Goal: Find contact information: Find contact information

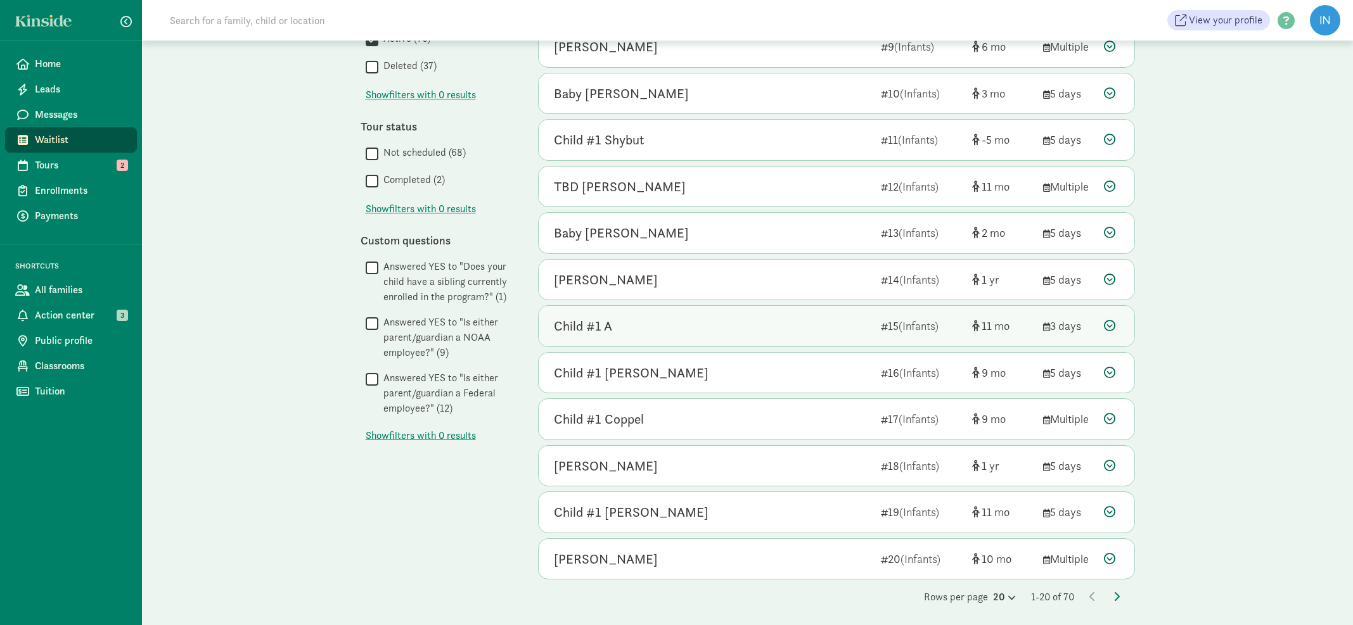
scroll to position [492, 0]
click at [1113, 415] on icon at bounding box center [1109, 419] width 11 height 11
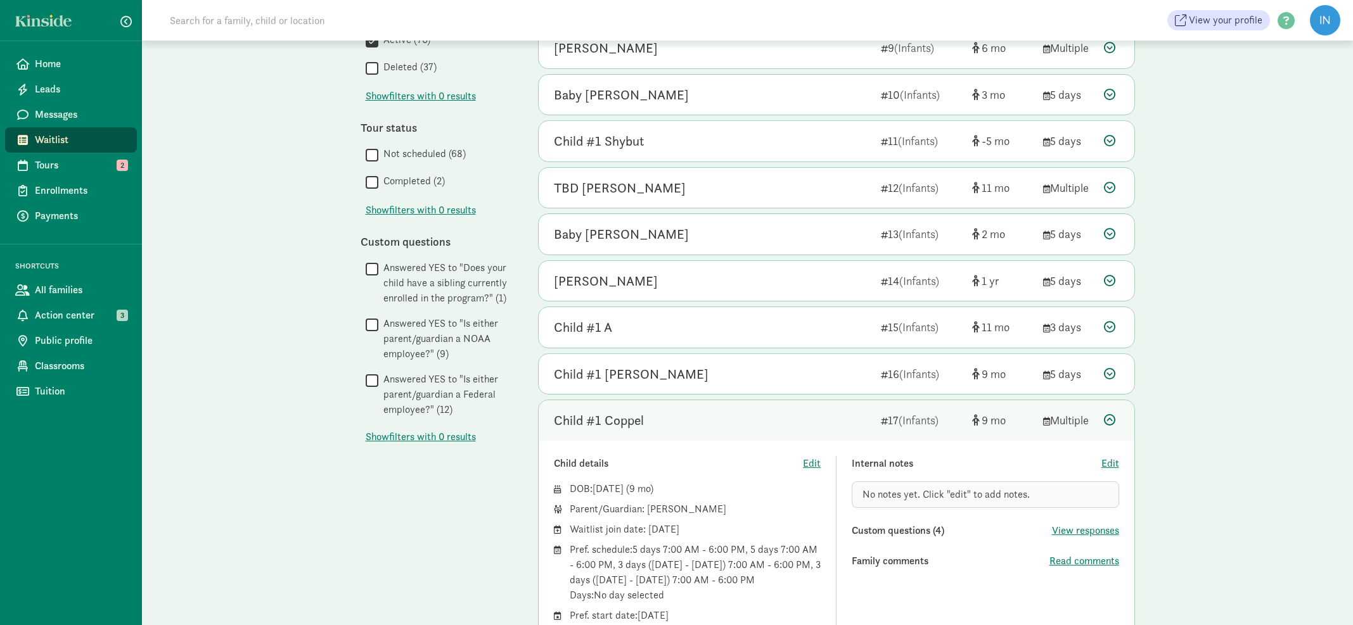
click at [1113, 415] on icon at bounding box center [1109, 419] width 11 height 11
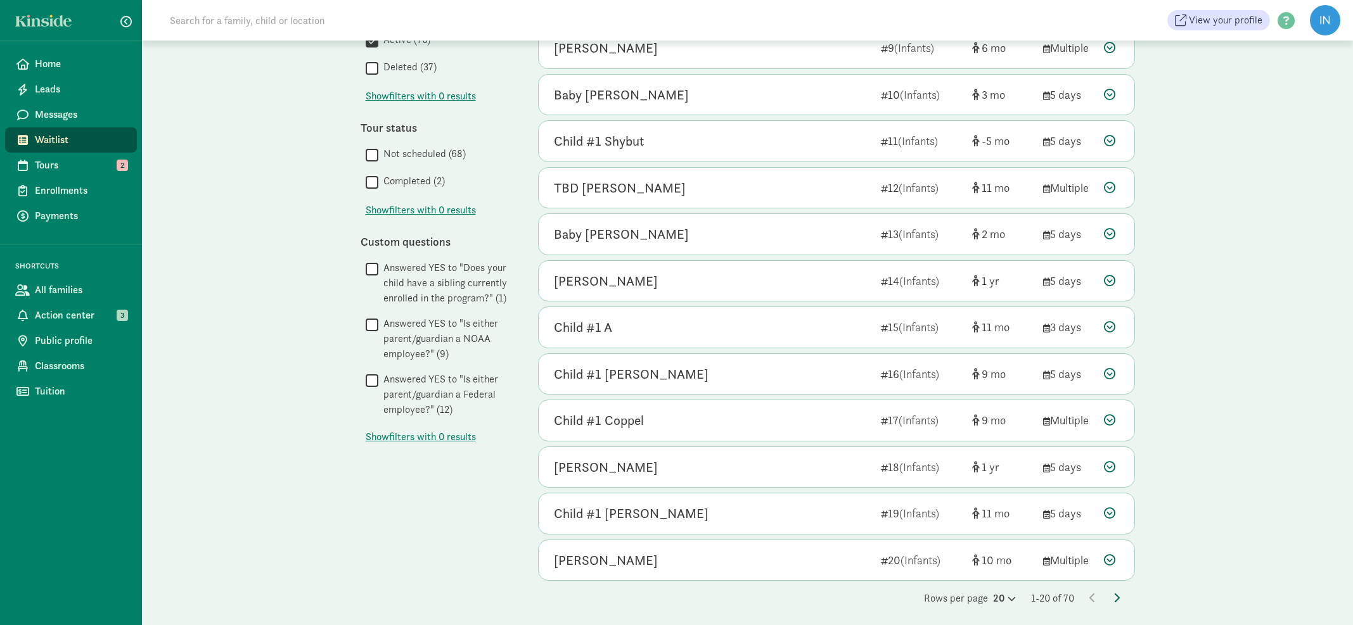
click at [1114, 593] on icon at bounding box center [1116, 598] width 6 height 10
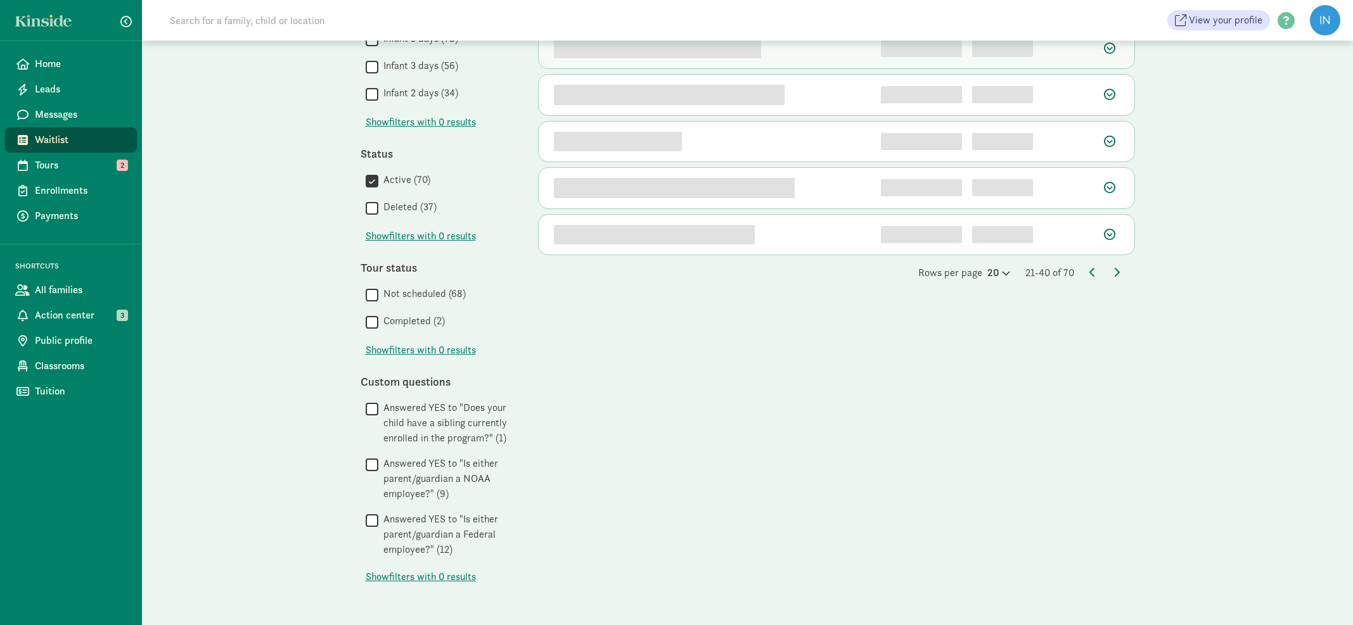
scroll to position [0, 0]
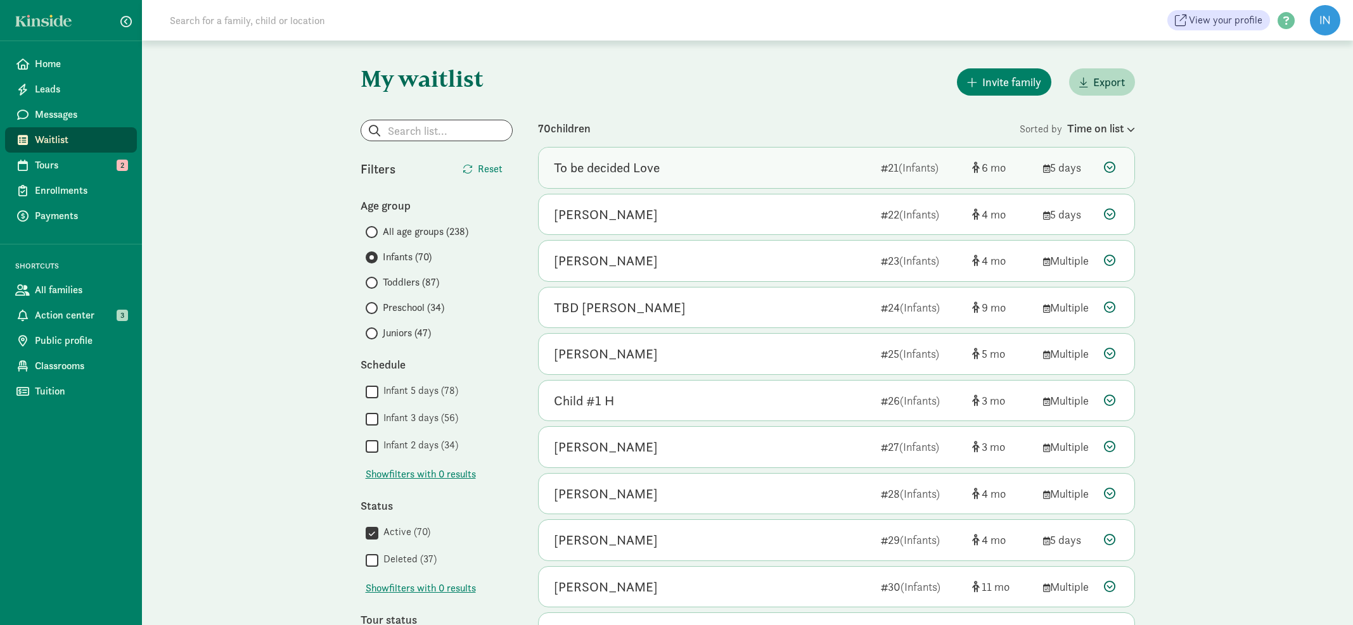
click at [1111, 168] on icon at bounding box center [1109, 167] width 11 height 11
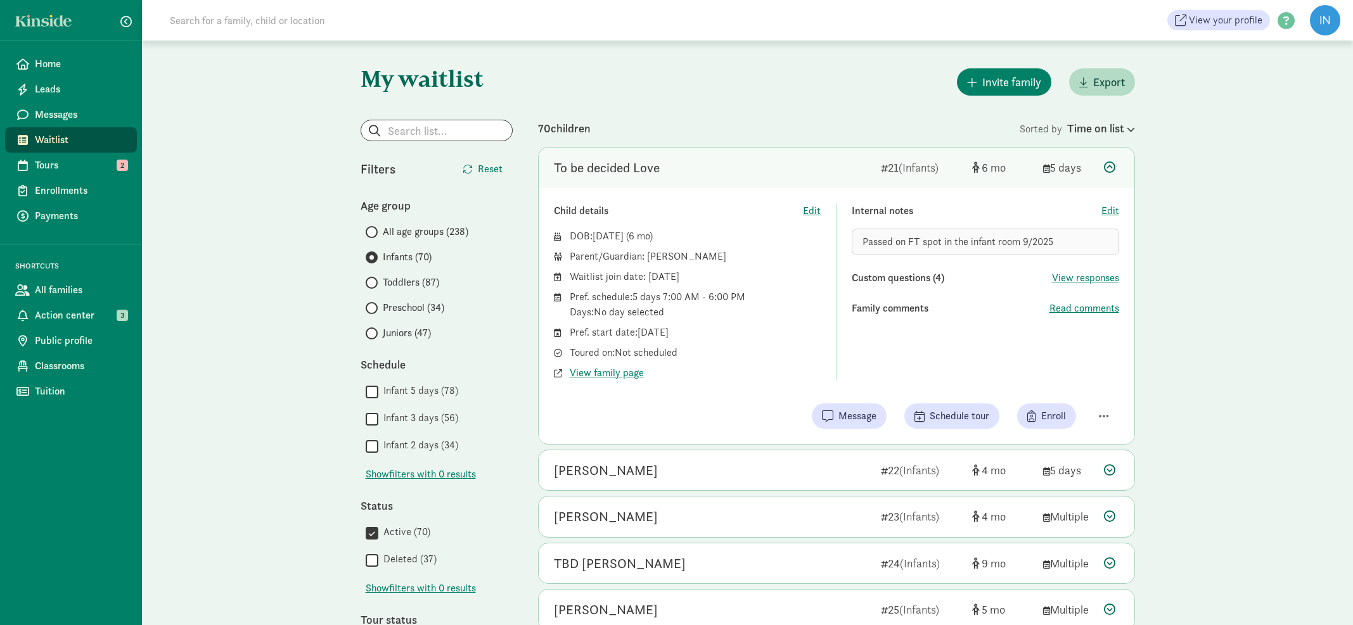
click at [1110, 168] on icon at bounding box center [1109, 167] width 11 height 11
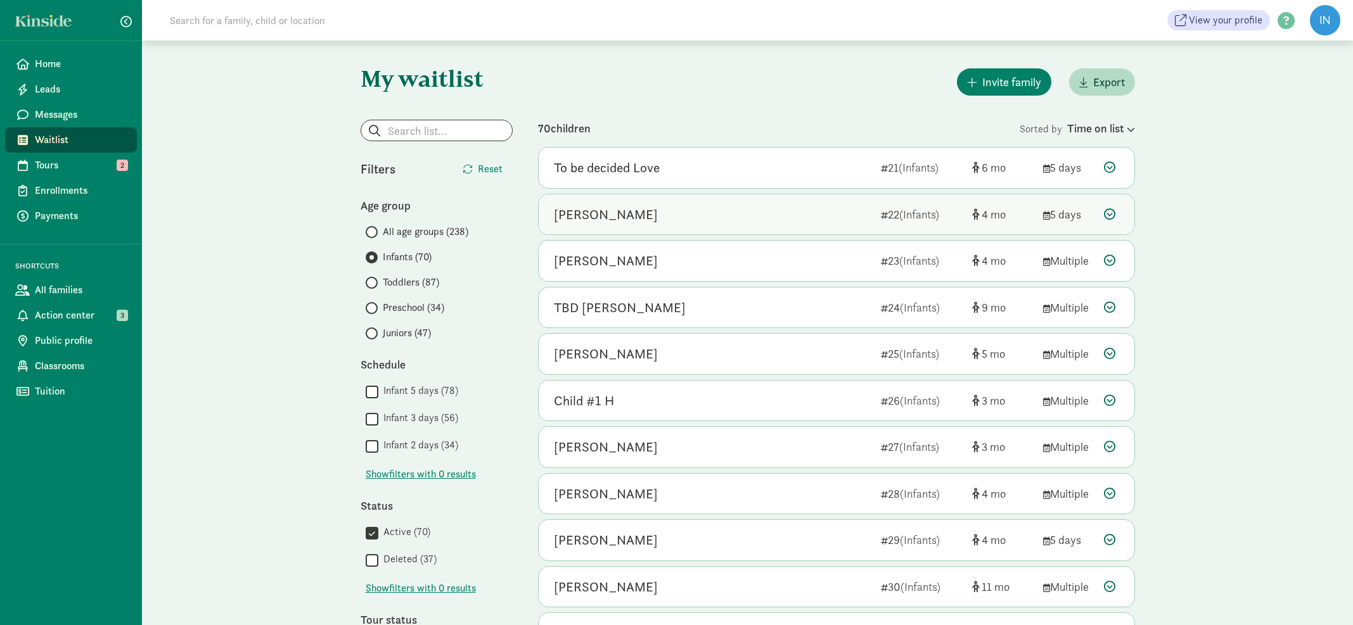
click at [1109, 211] on icon at bounding box center [1109, 213] width 11 height 11
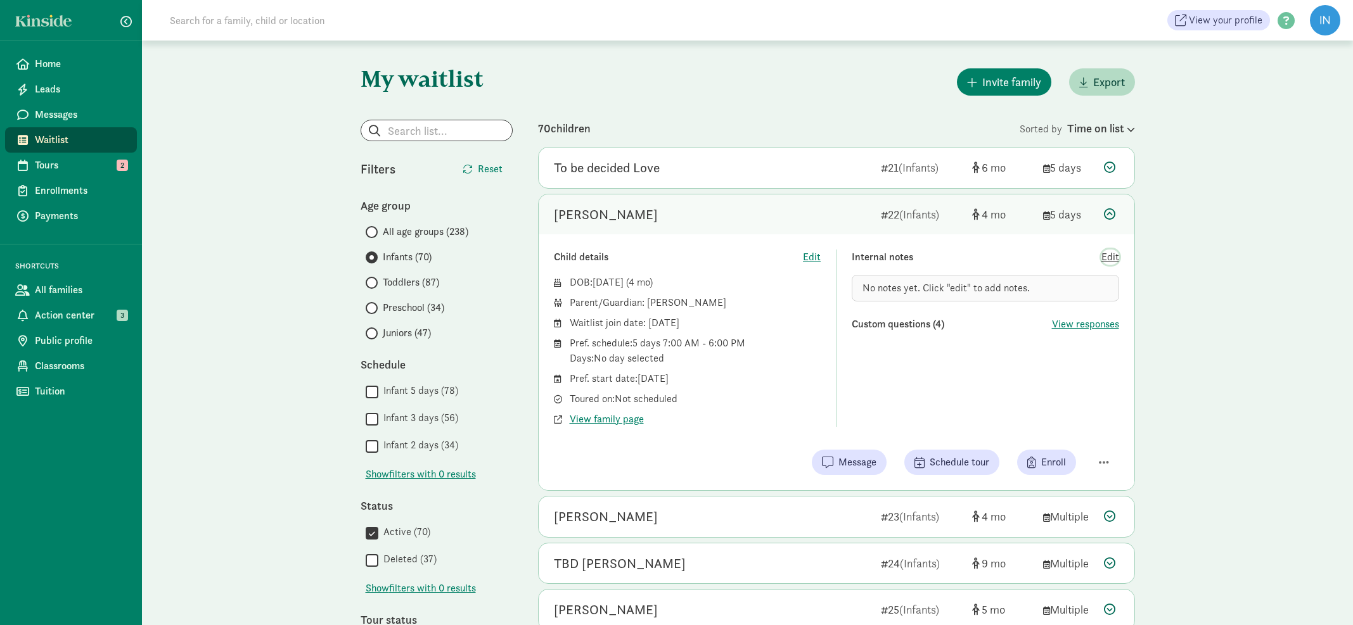
click at [1110, 257] on span "Edit" at bounding box center [1110, 257] width 18 height 15
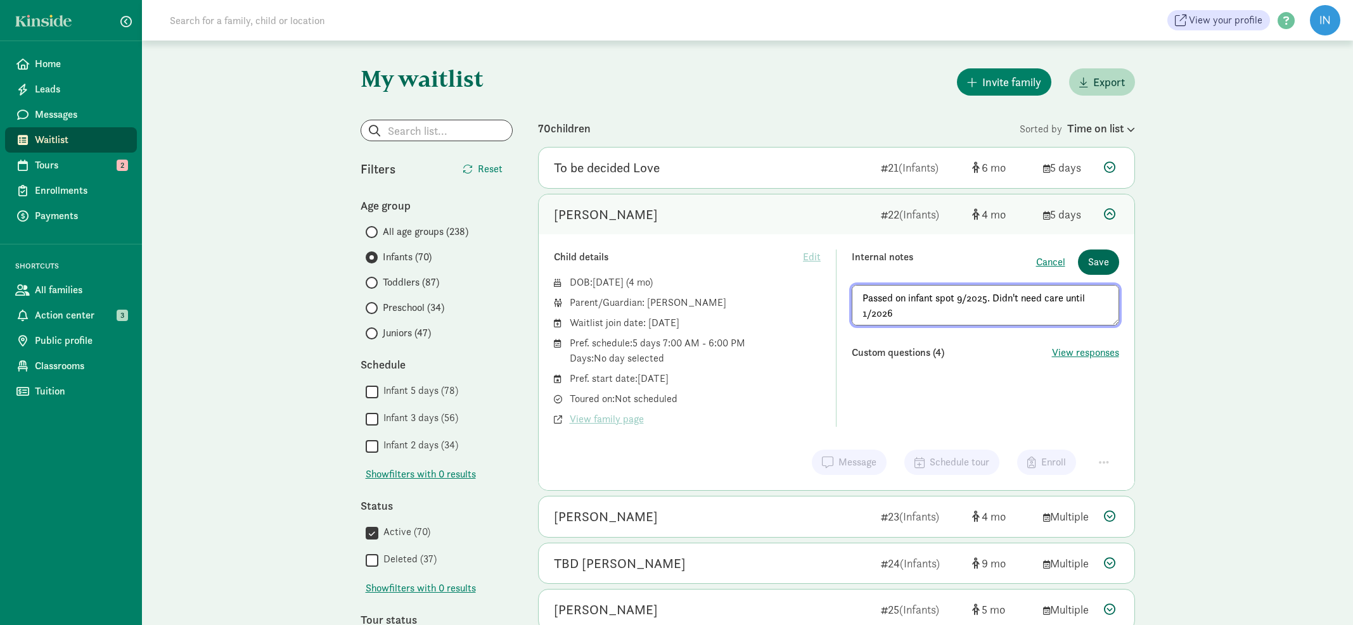
type textarea "Passed on infant spot 9/2025. Didn't need care until 1/2026"
click at [1093, 262] on span "Save" at bounding box center [1098, 262] width 21 height 15
click at [1104, 264] on span "Save" at bounding box center [1098, 262] width 21 height 15
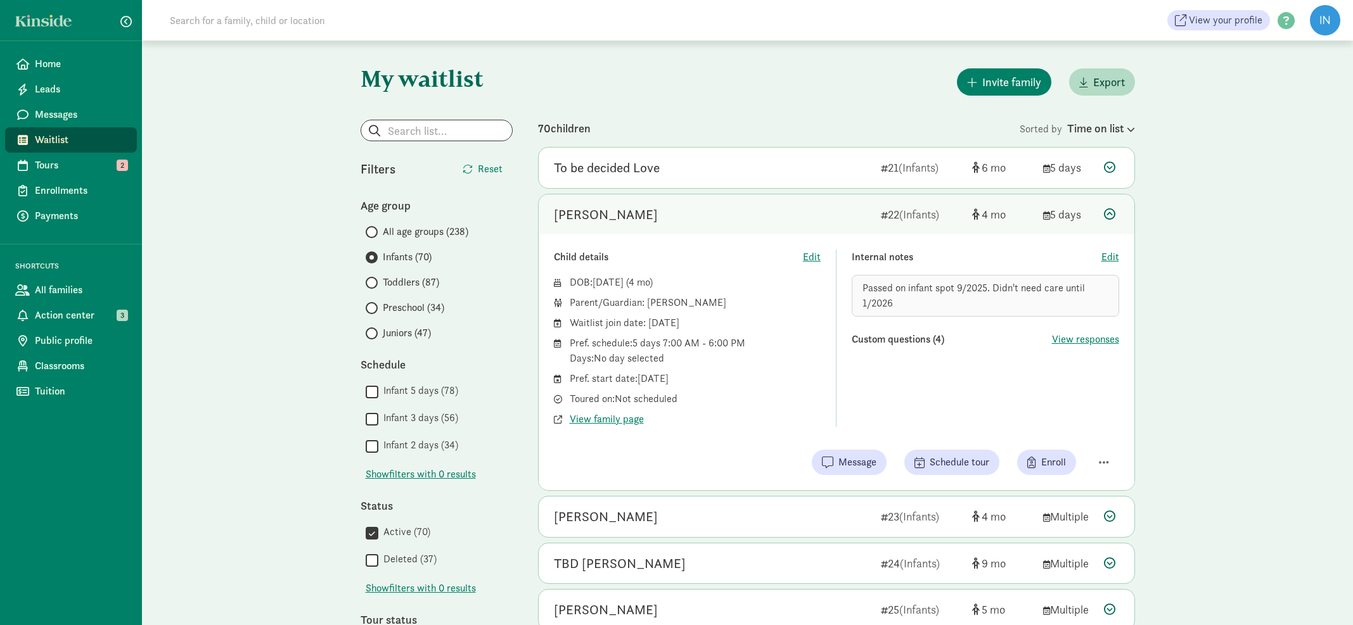
click at [1112, 215] on icon at bounding box center [1109, 213] width 11 height 11
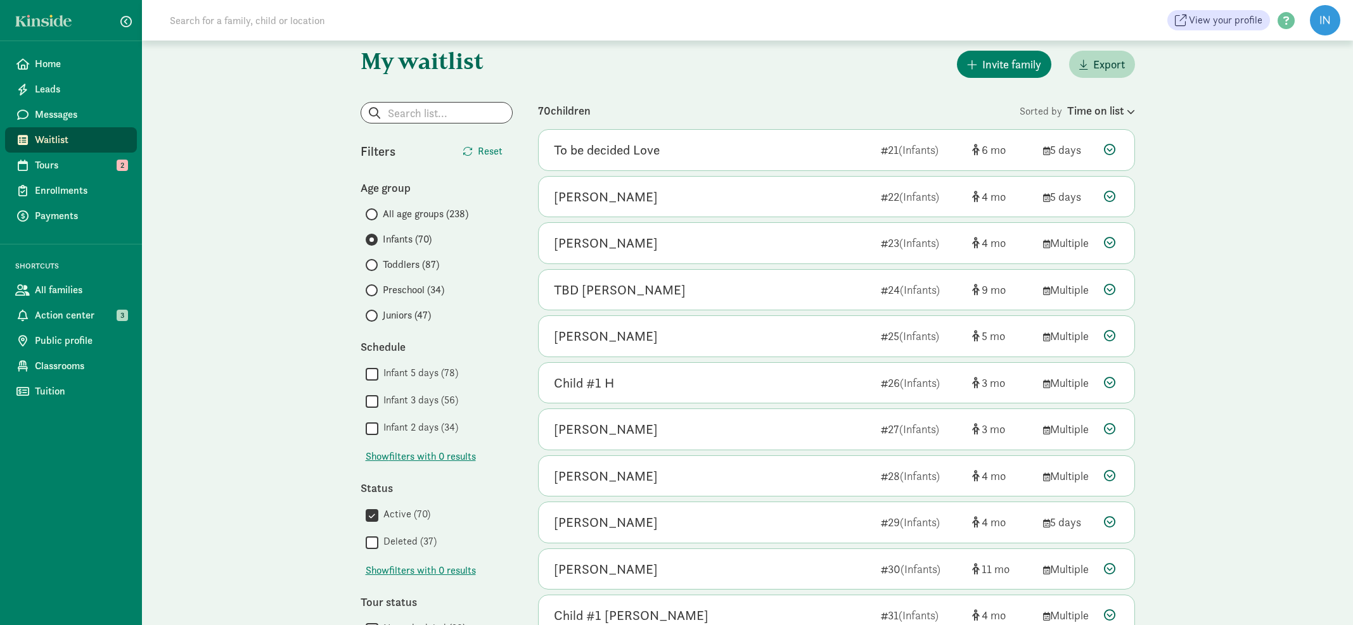
scroll to position [33, 0]
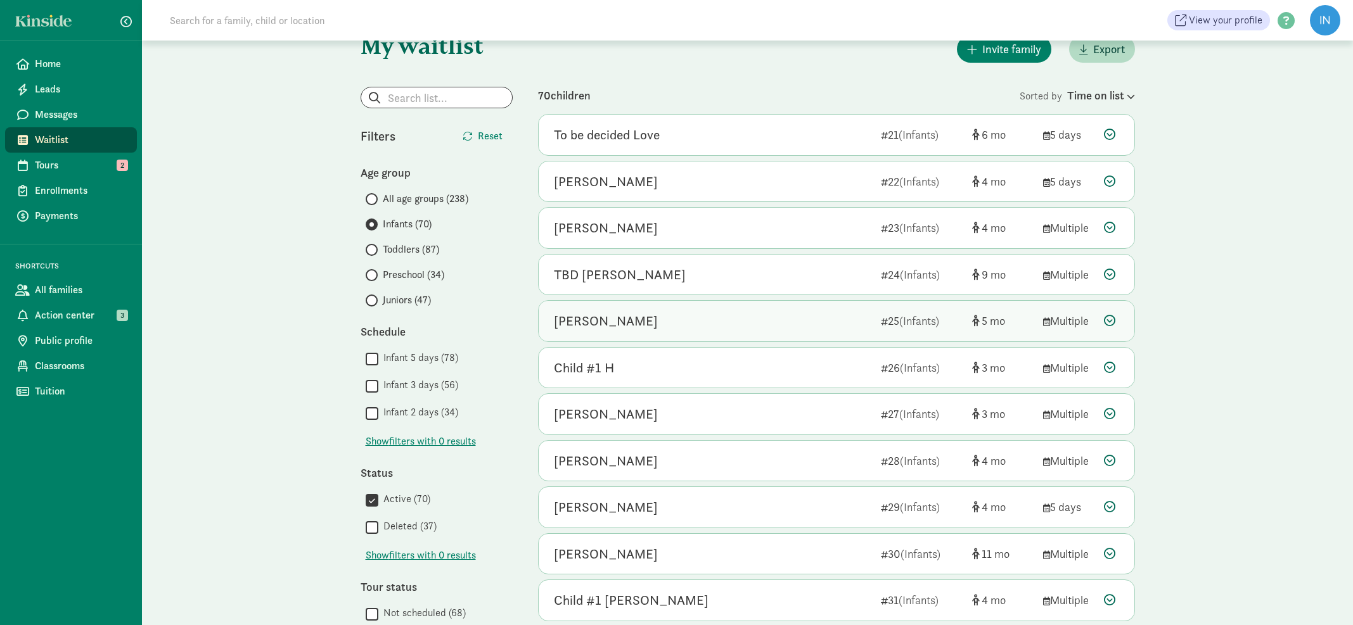
click at [1111, 319] on icon at bounding box center [1109, 320] width 11 height 11
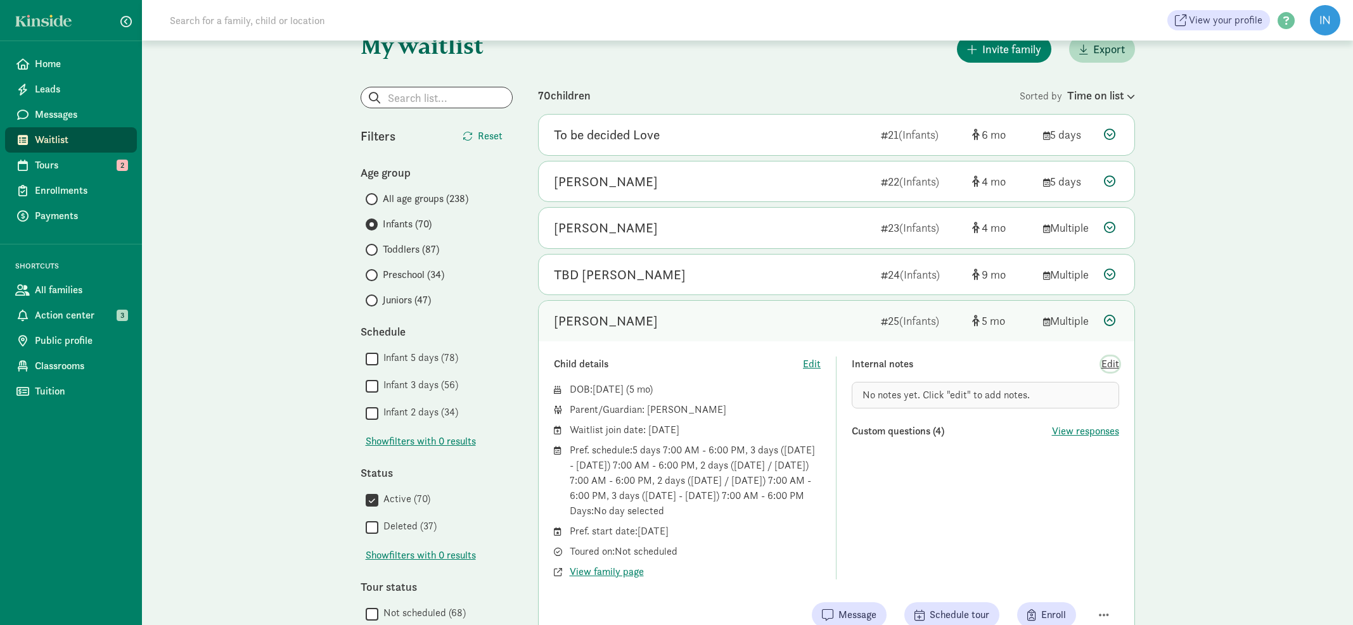
click at [1109, 364] on span "Edit" at bounding box center [1110, 364] width 18 height 15
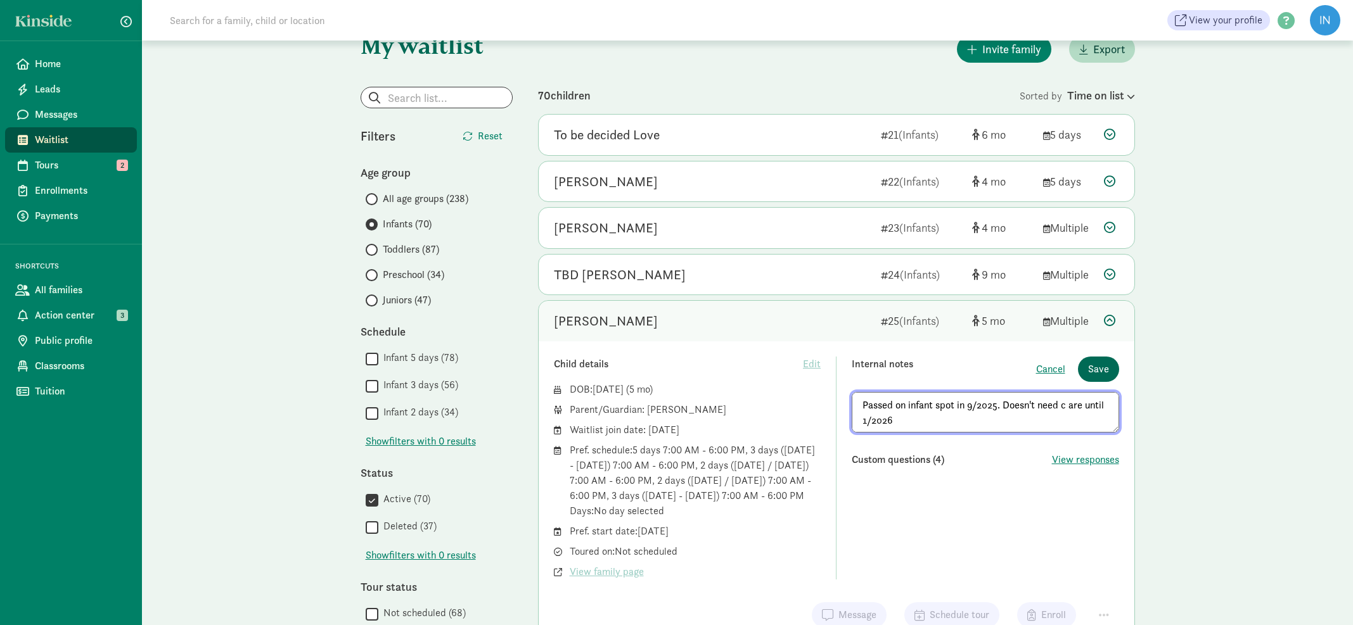
type textarea "Passed on infant spot in 9/2025. Doesn't need c are until 1/2026"
click at [1096, 368] on span "Save" at bounding box center [1098, 369] width 21 height 15
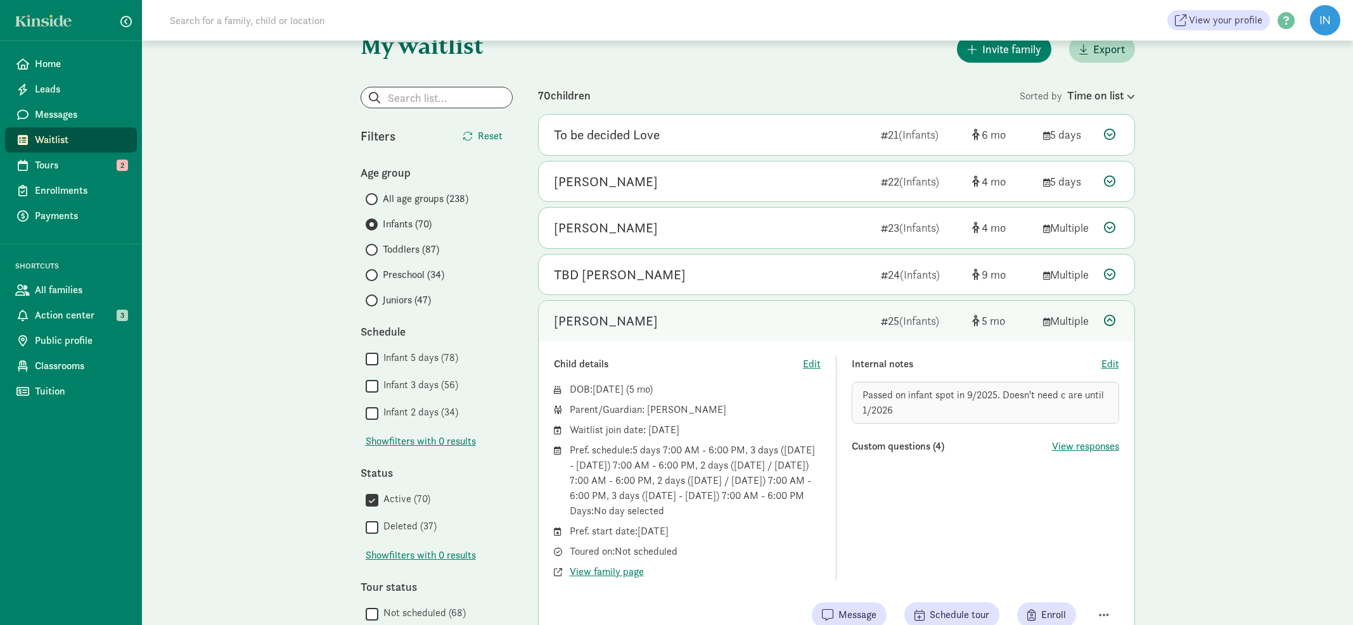
click at [1112, 317] on icon at bounding box center [1109, 320] width 11 height 11
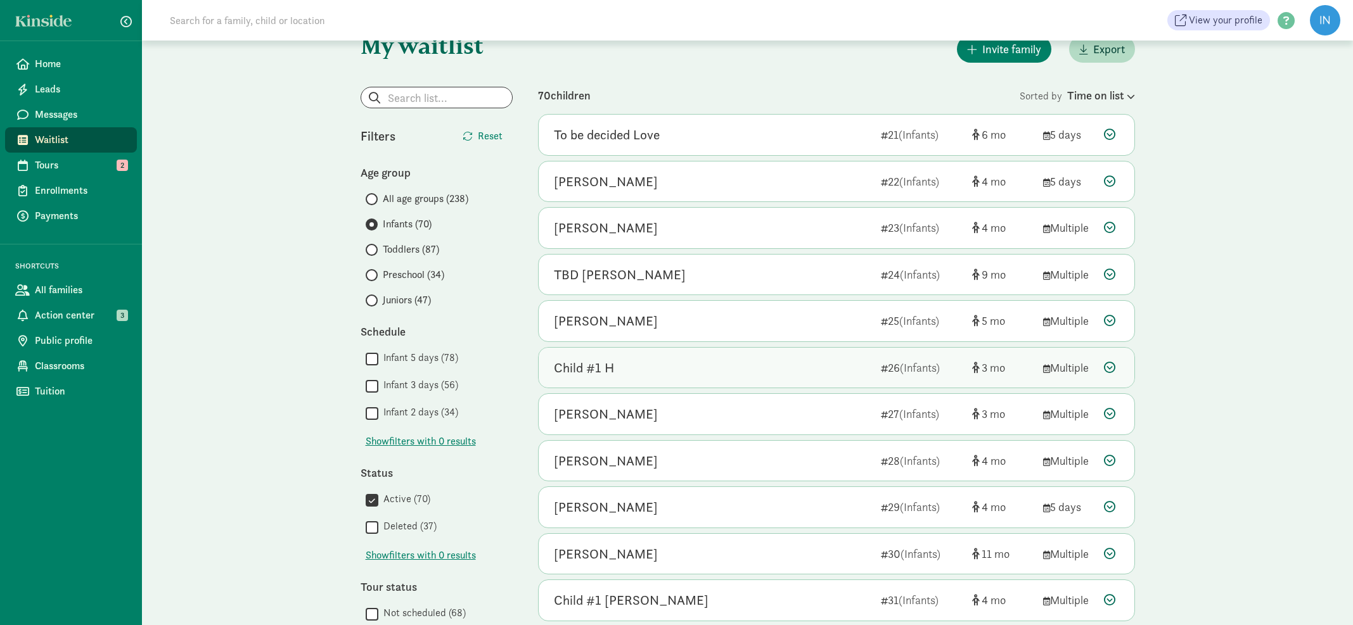
click at [1110, 365] on icon at bounding box center [1109, 367] width 11 height 11
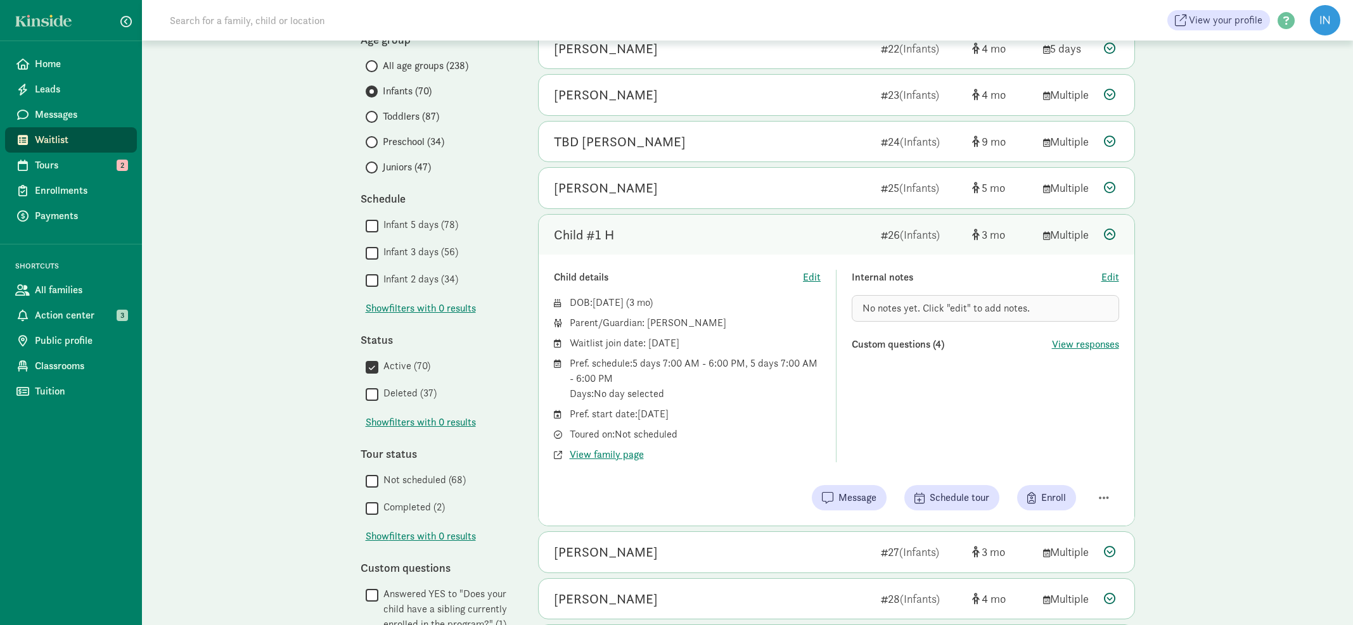
scroll to position [165, 0]
click at [1079, 345] on span "View responses" at bounding box center [1085, 345] width 67 height 15
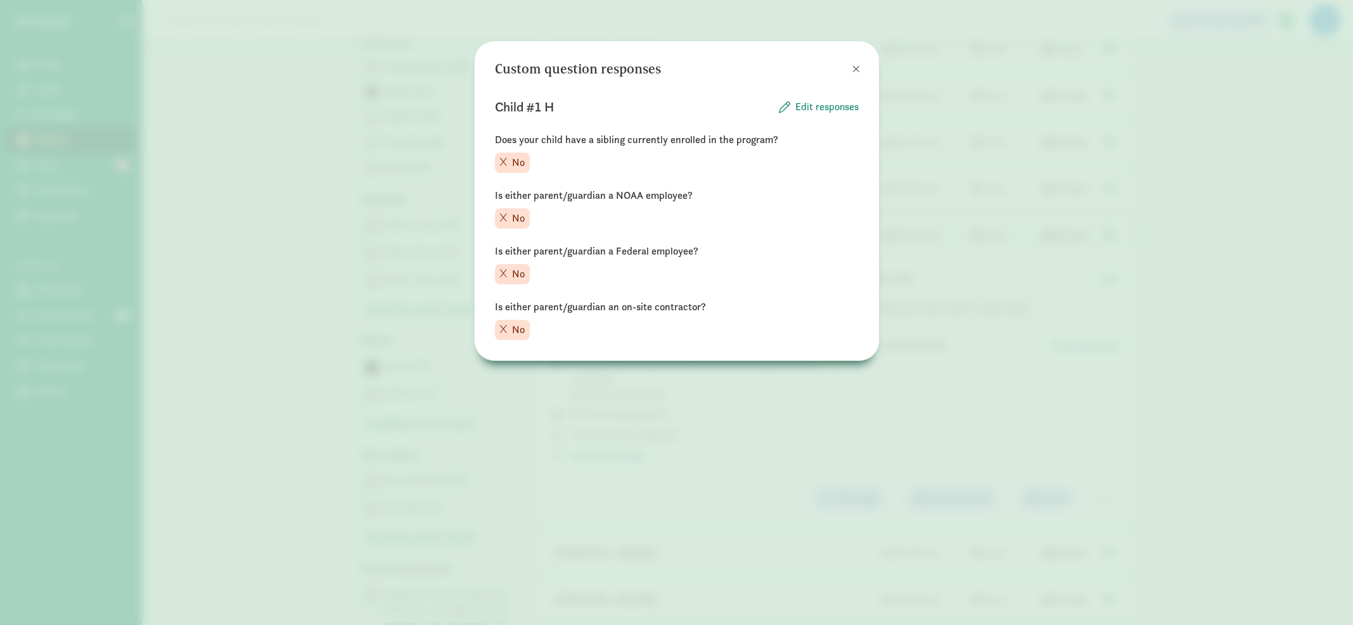
click at [855, 70] on span at bounding box center [856, 69] width 8 height 10
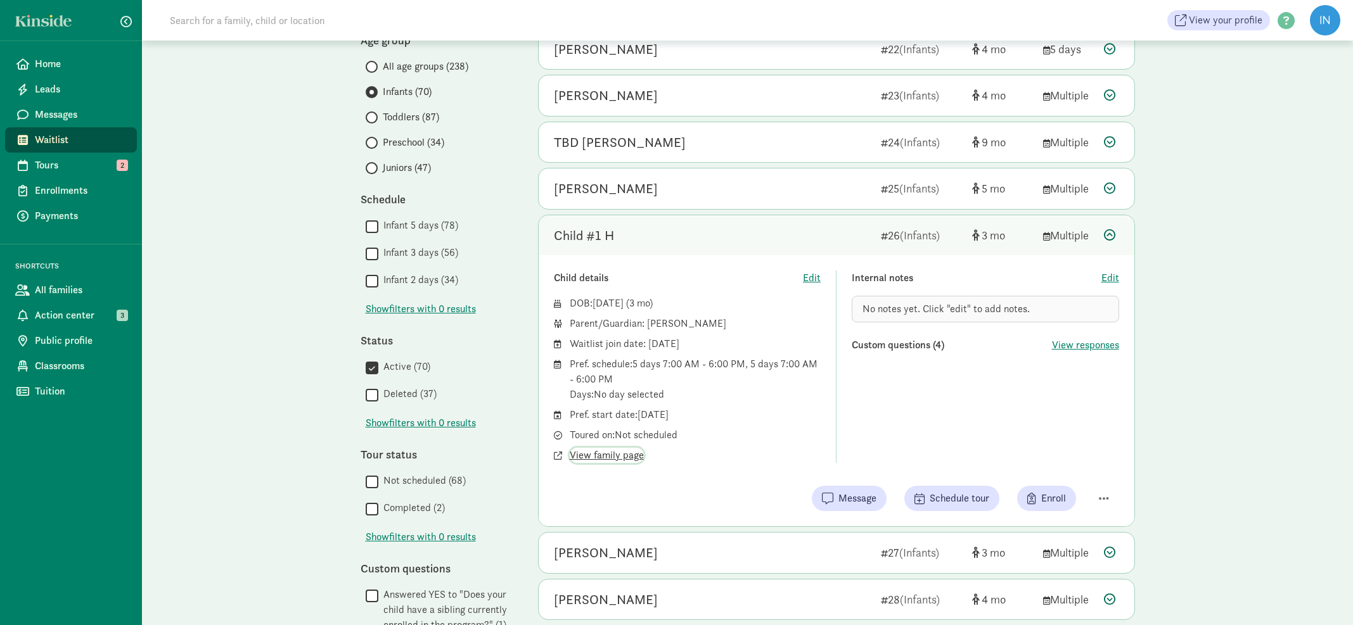
click at [591, 458] on span "View family page" at bounding box center [607, 455] width 74 height 15
click at [1111, 229] on icon at bounding box center [1109, 234] width 11 height 11
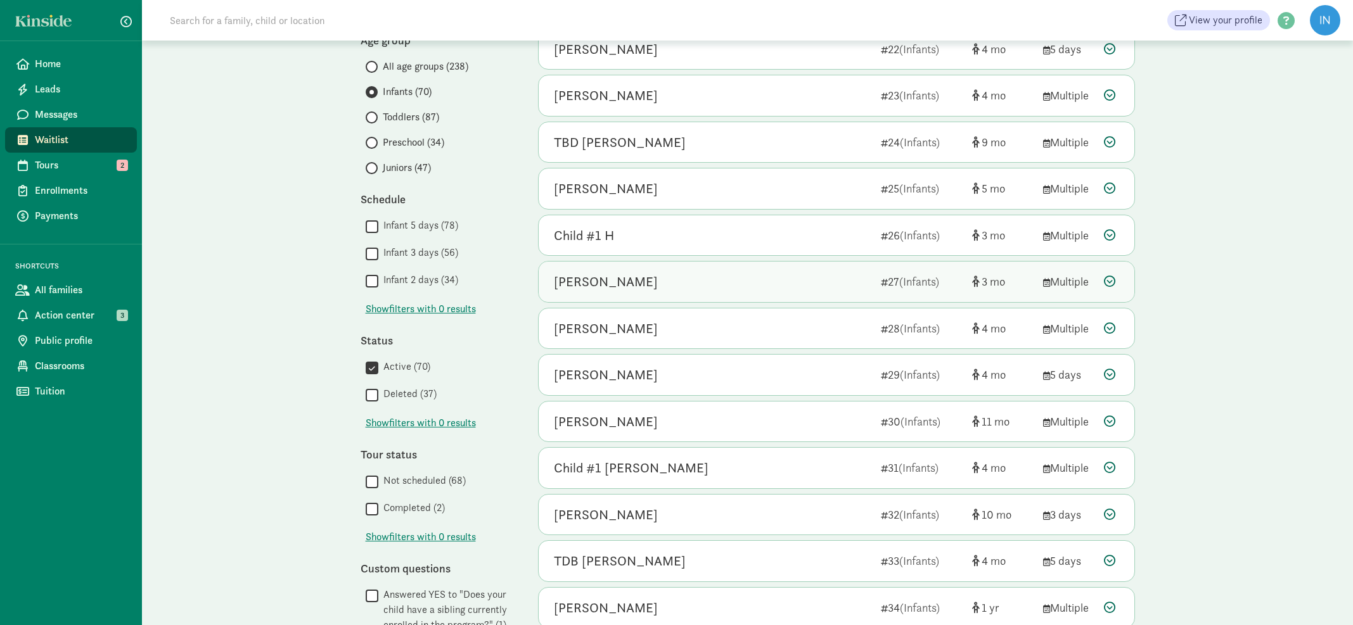
click at [1111, 279] on icon at bounding box center [1109, 281] width 11 height 11
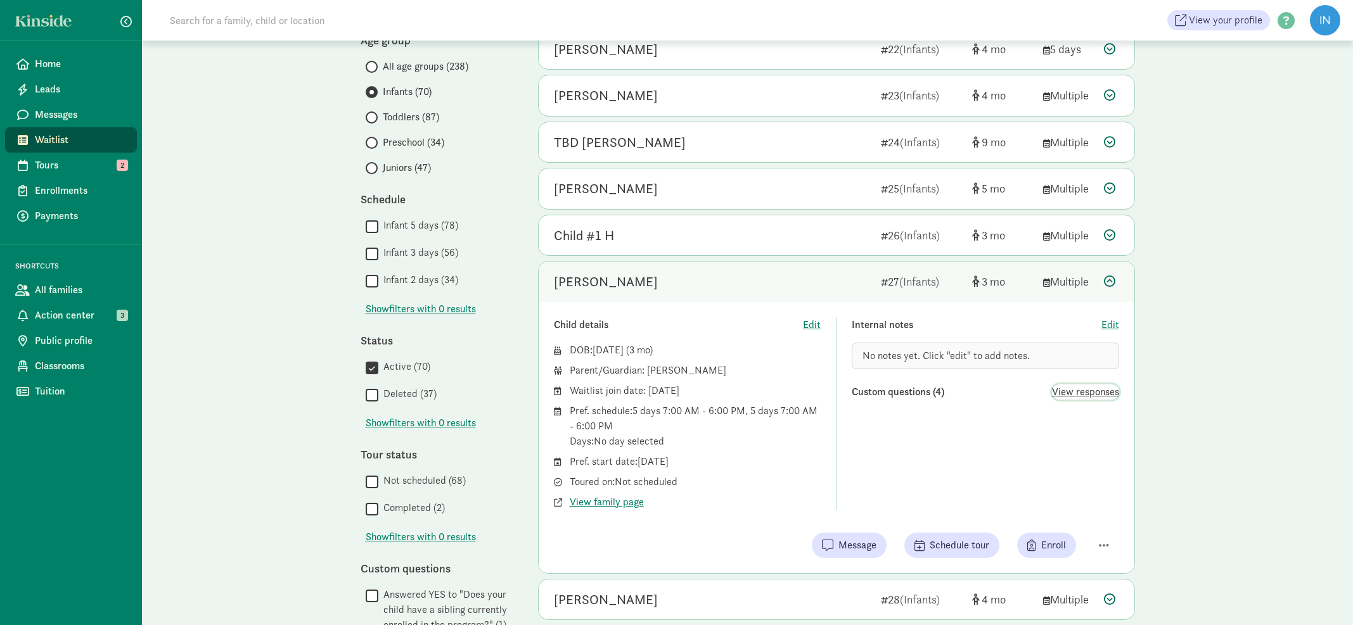
click at [1068, 394] on span "View responses" at bounding box center [1085, 392] width 67 height 15
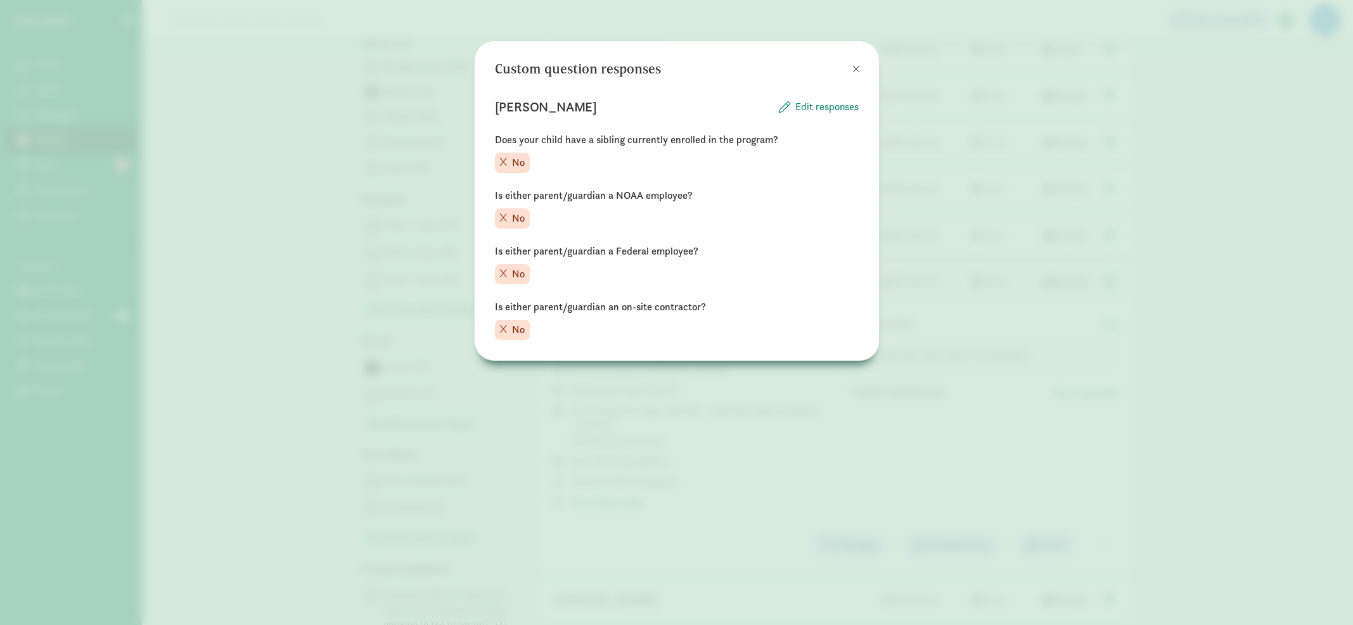
click at [852, 67] on span at bounding box center [856, 69] width 8 height 10
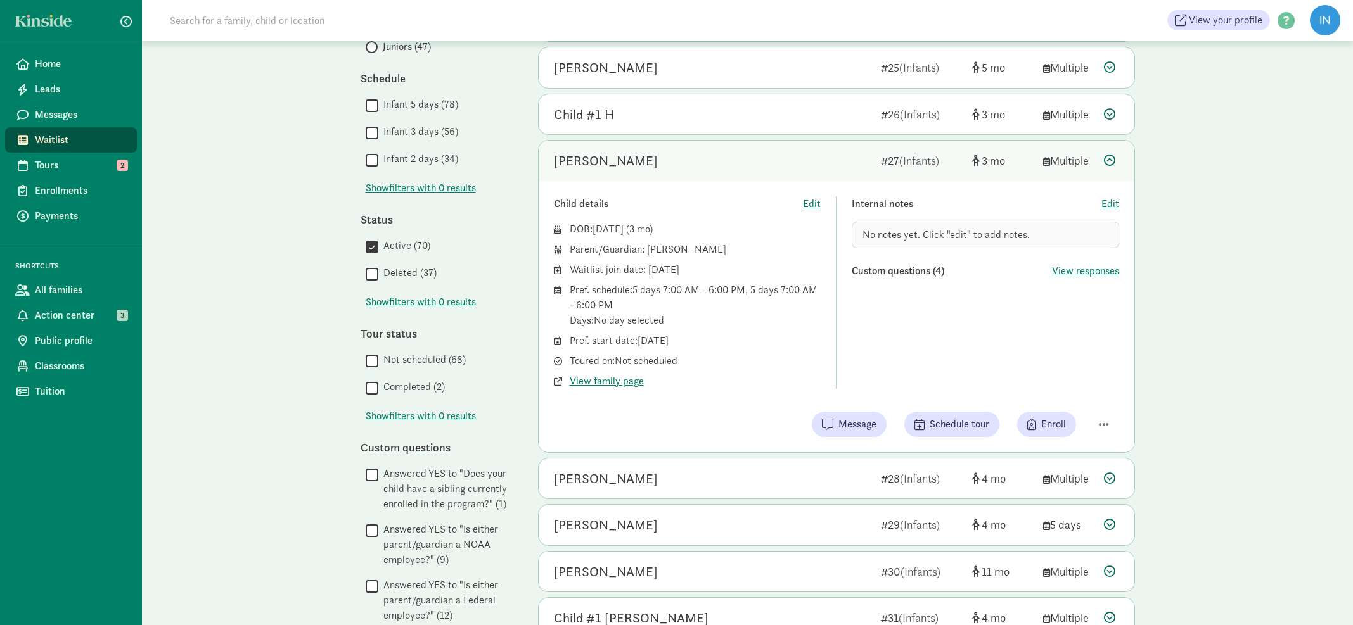
scroll to position [307, 0]
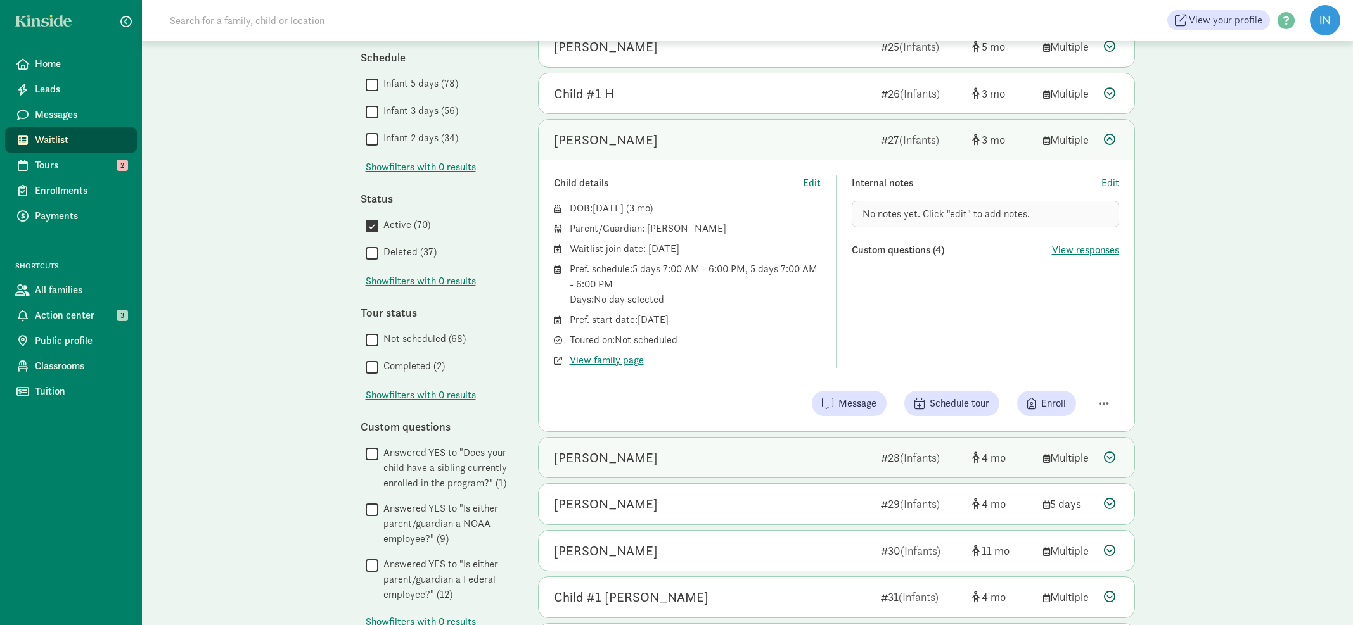
click at [1111, 459] on icon at bounding box center [1109, 457] width 11 height 11
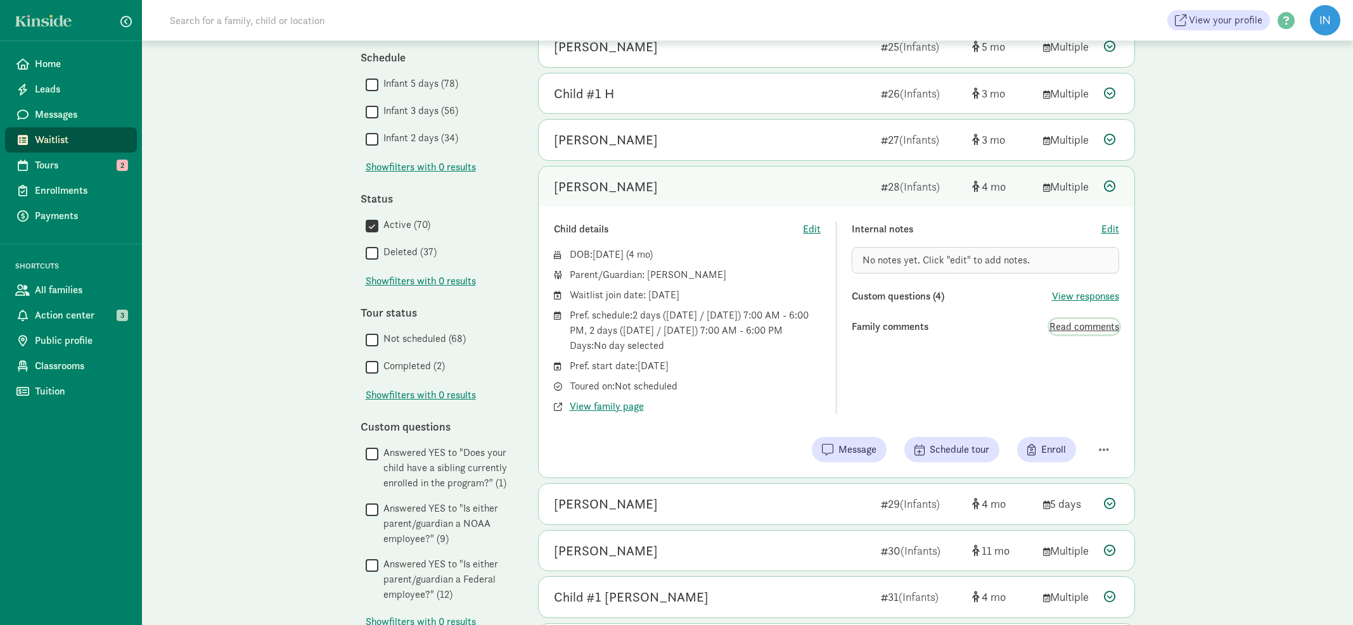
click at [1076, 321] on span "Read comments" at bounding box center [1084, 326] width 70 height 15
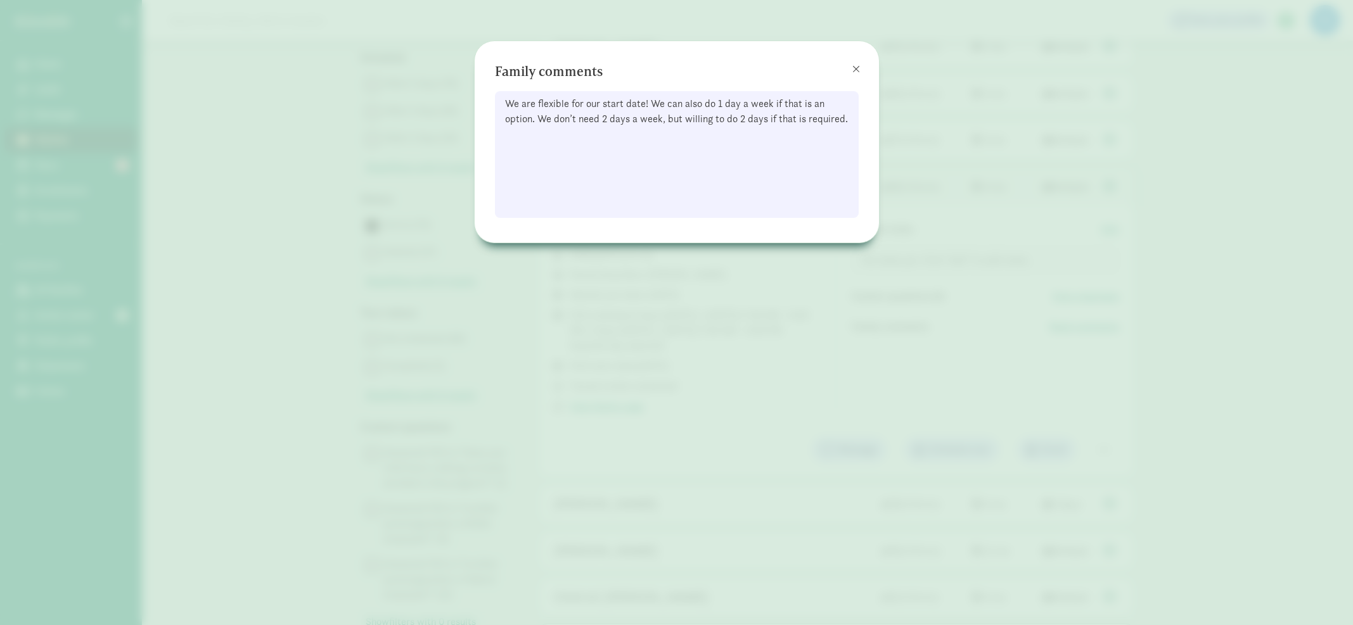
click at [855, 67] on span at bounding box center [856, 69] width 8 height 10
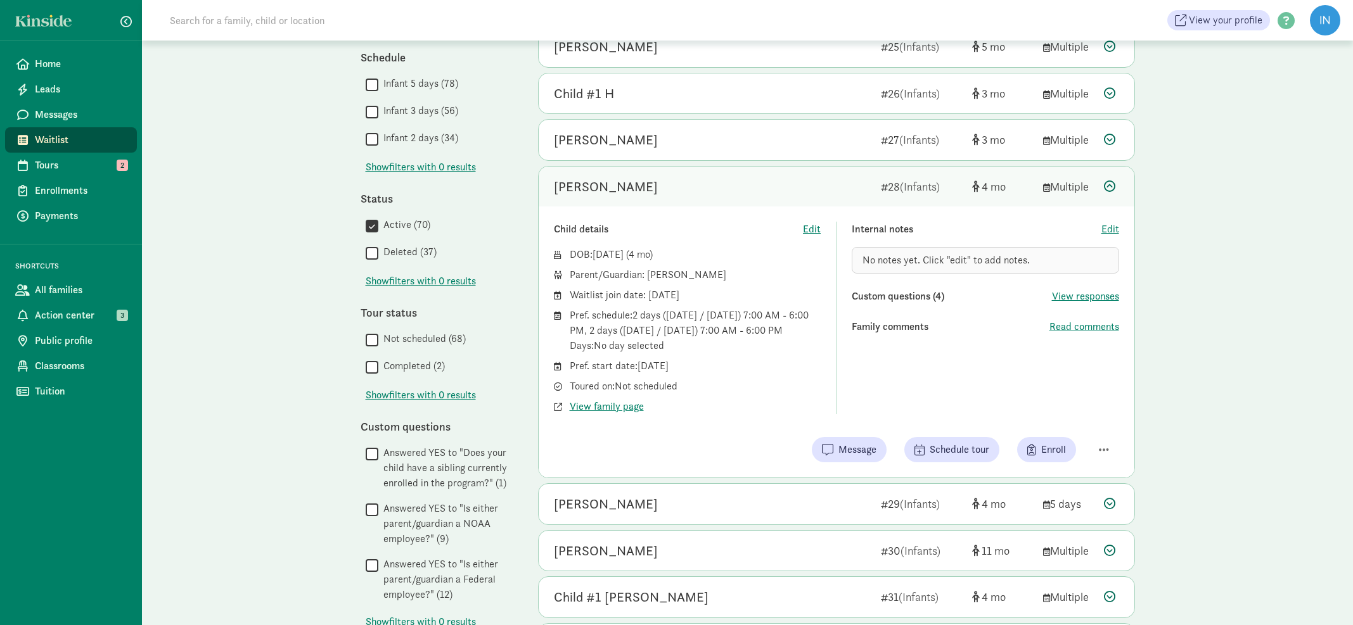
click at [1107, 183] on icon at bounding box center [1109, 186] width 11 height 11
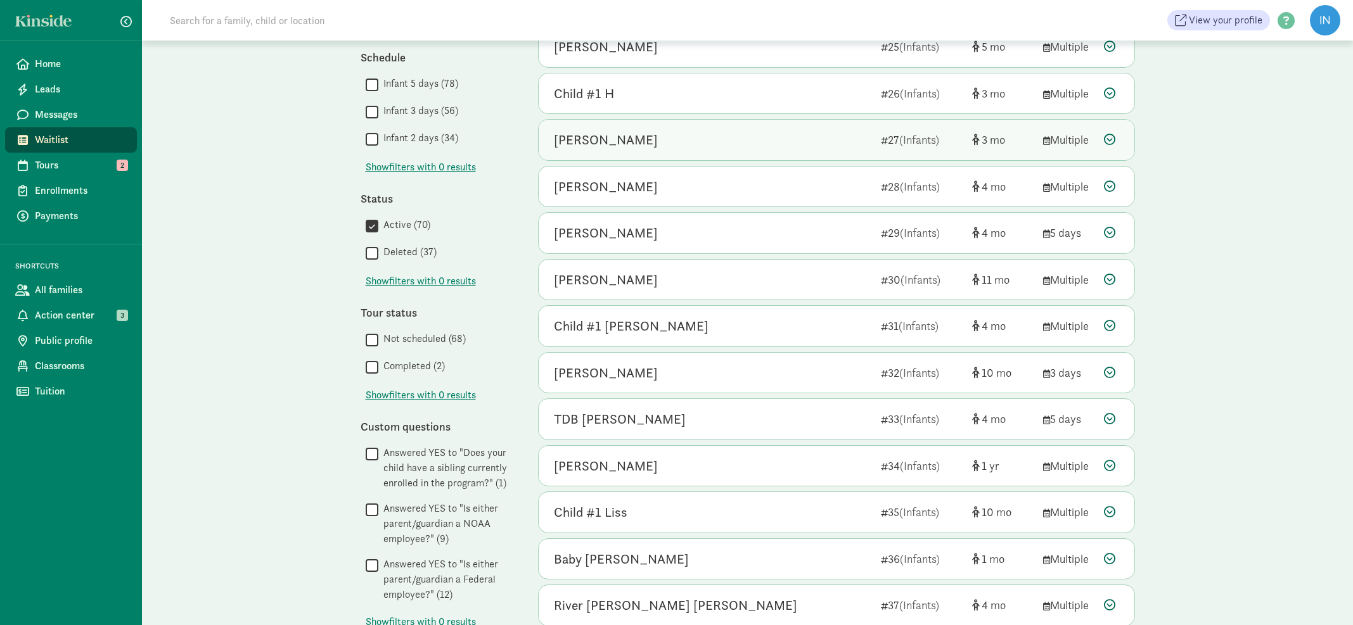
click at [1111, 139] on icon at bounding box center [1109, 139] width 11 height 11
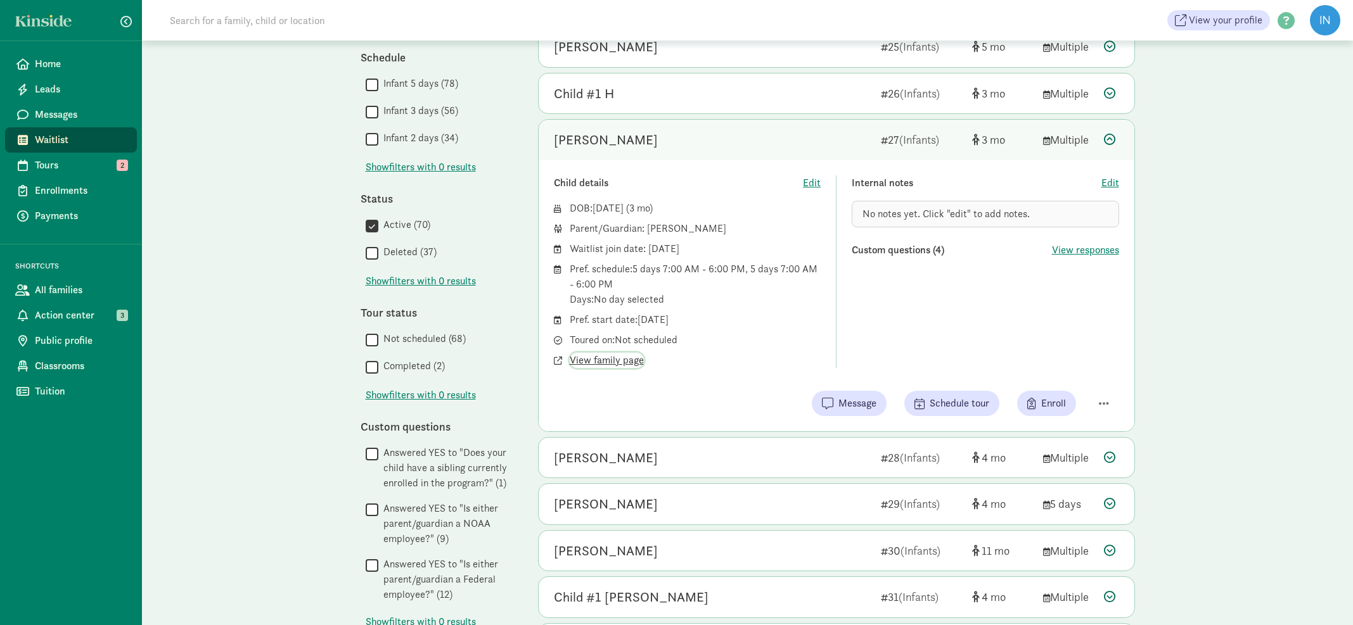
click at [613, 357] on span "View family page" at bounding box center [607, 360] width 74 height 15
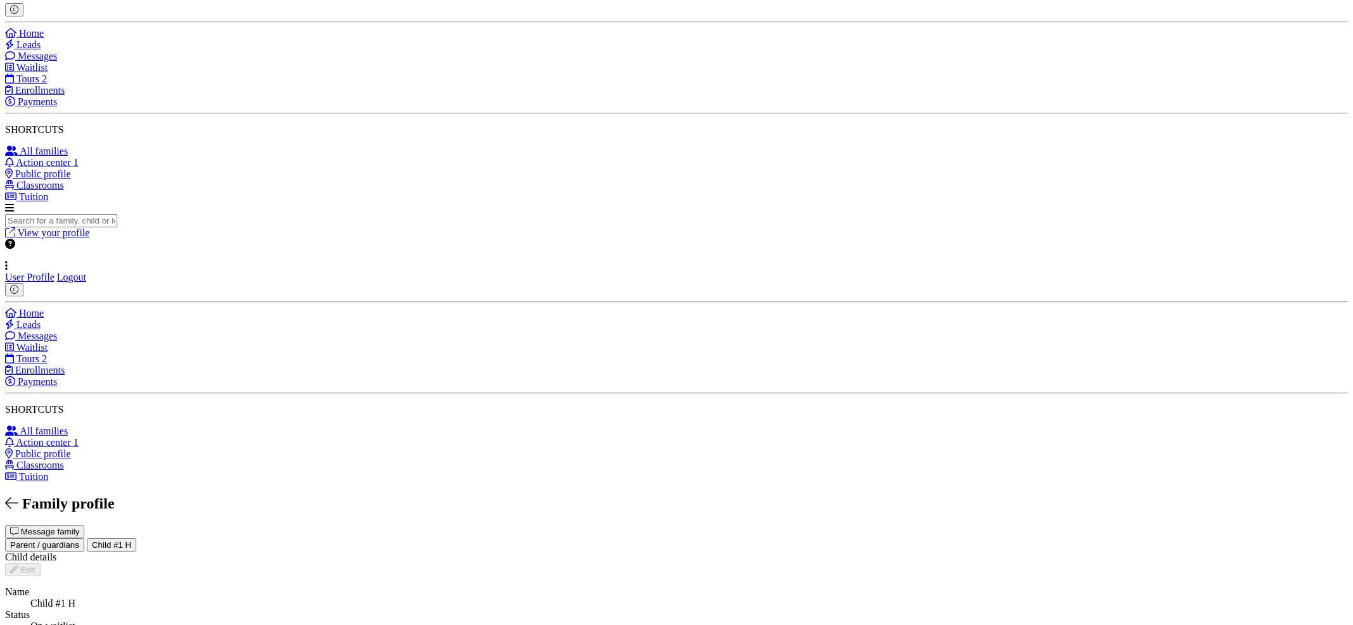
scroll to position [2, 0]
click at [79, 541] on span "Parent / guardians" at bounding box center [44, 546] width 69 height 10
drag, startPoint x: 683, startPoint y: 255, endPoint x: 581, endPoint y: 259, distance: 102.1
click at [542, 623] on div "[EMAIL_ADDRESS][DOMAIN_NAME]" at bounding box center [286, 628] width 512 height 11
copy div "[EMAIL_ADDRESS][DOMAIN_NAME]"
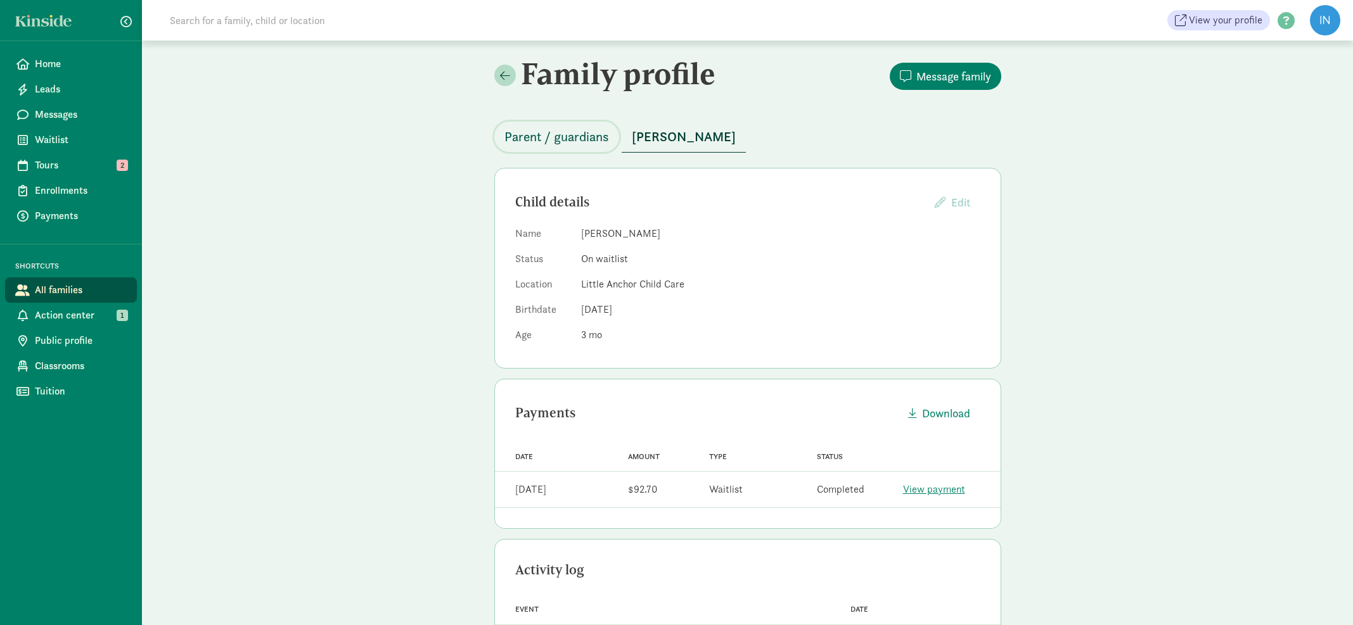
click at [570, 134] on span "Parent / guardians" at bounding box center [556, 137] width 105 height 20
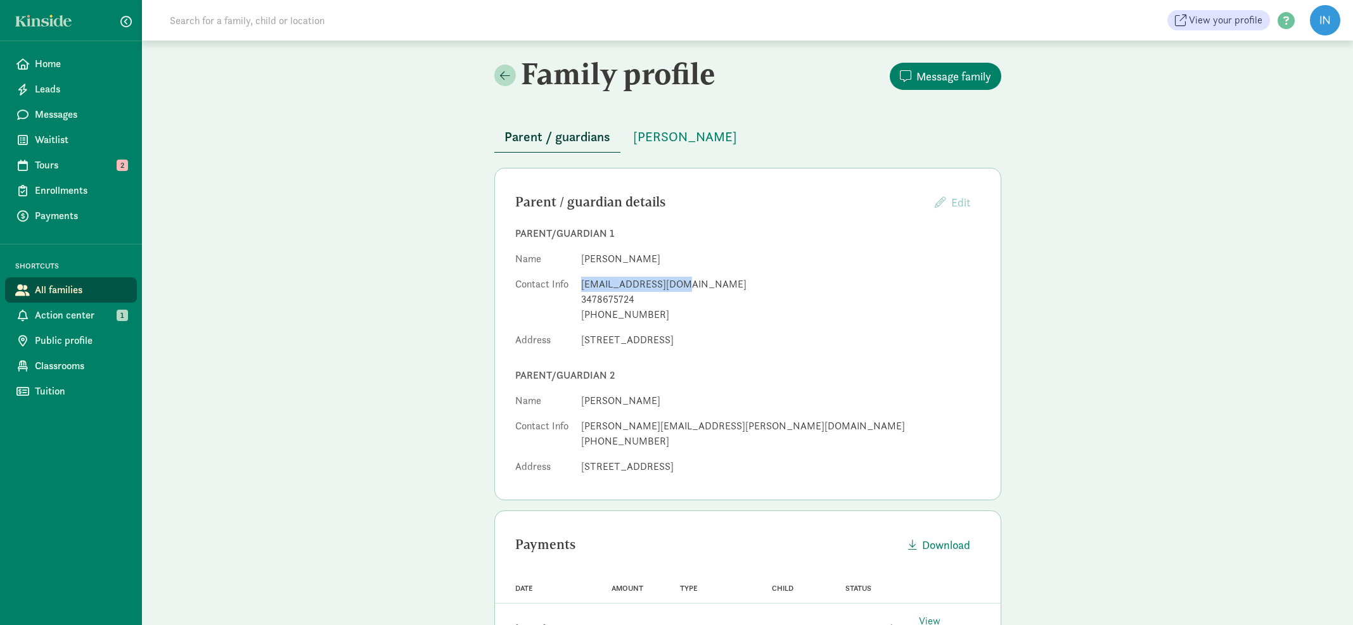
drag, startPoint x: 676, startPoint y: 283, endPoint x: 581, endPoint y: 283, distance: 95.1
click at [582, 283] on div "cmmitchell9@aol.com" at bounding box center [780, 284] width 399 height 15
copy div "cmmitchell9@aol.com"
drag, startPoint x: 702, startPoint y: 425, endPoint x: 582, endPoint y: 425, distance: 120.4
click at [582, 425] on div "winters.amanda@gmail.com" at bounding box center [780, 426] width 399 height 15
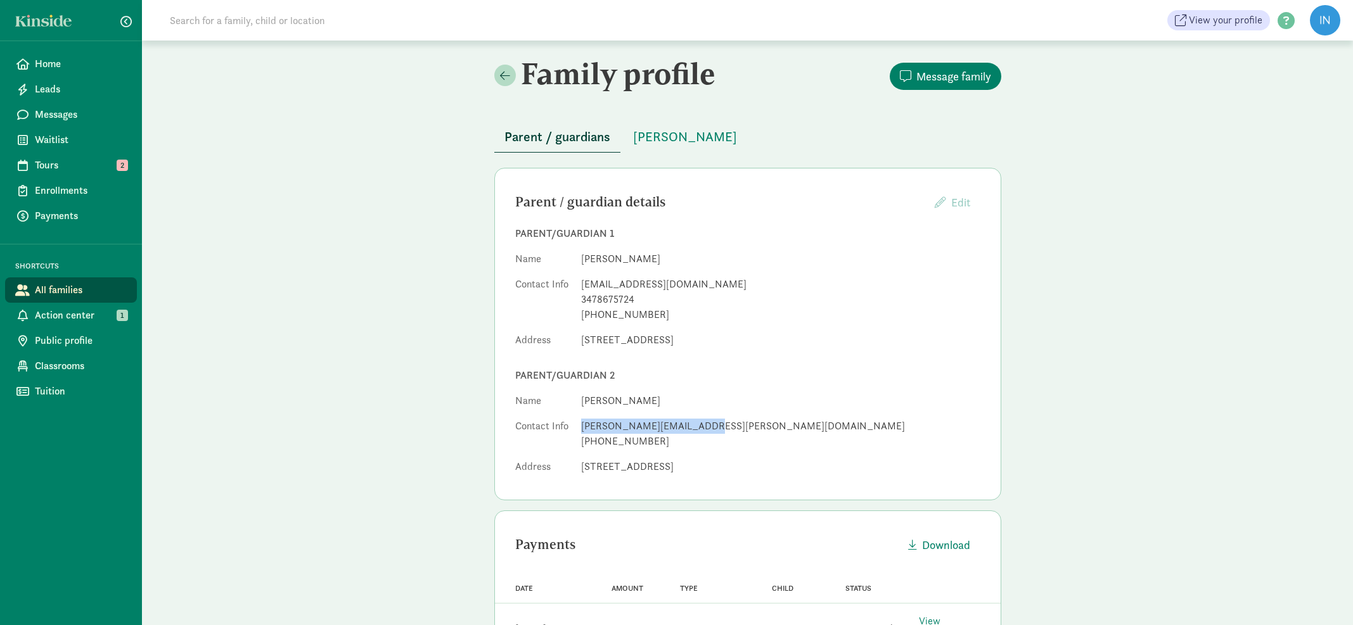
copy div "winters.amanda@gmail.com"
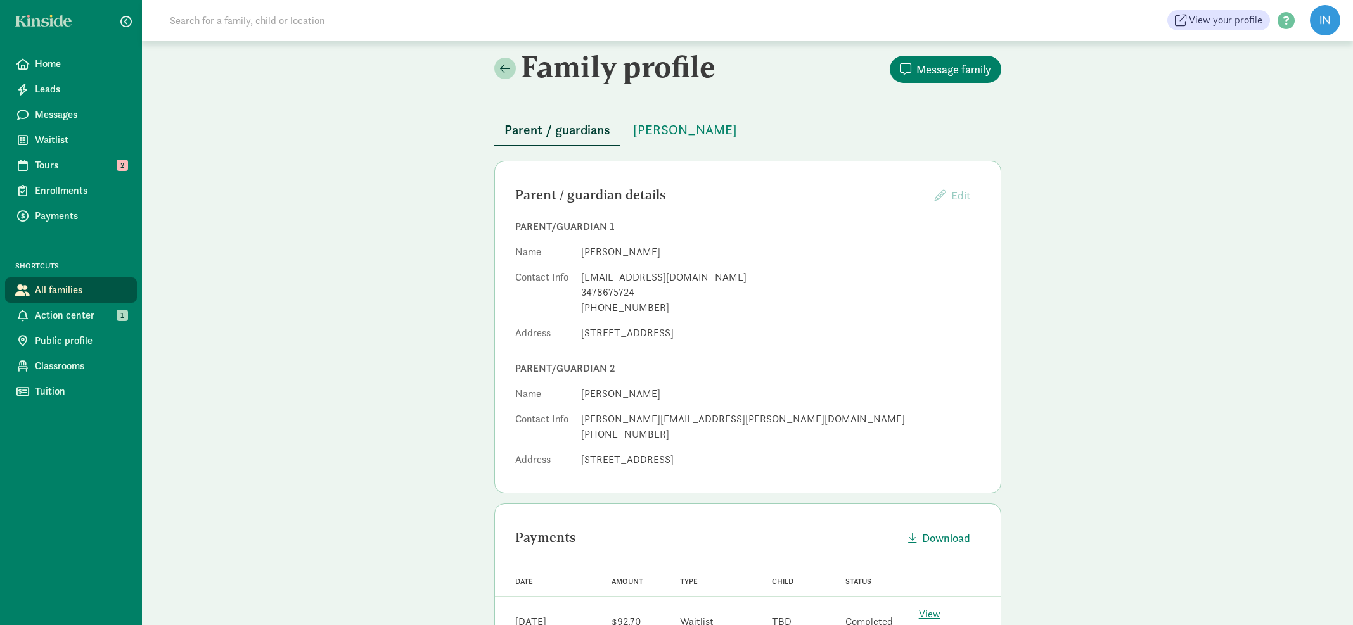
click at [478, 247] on div "Family profile Message family Parent / guardians TBD TBD Parent / guardian deta…" at bounding box center [747, 419] width 1211 height 771
